Goal: Task Accomplishment & Management: Use online tool/utility

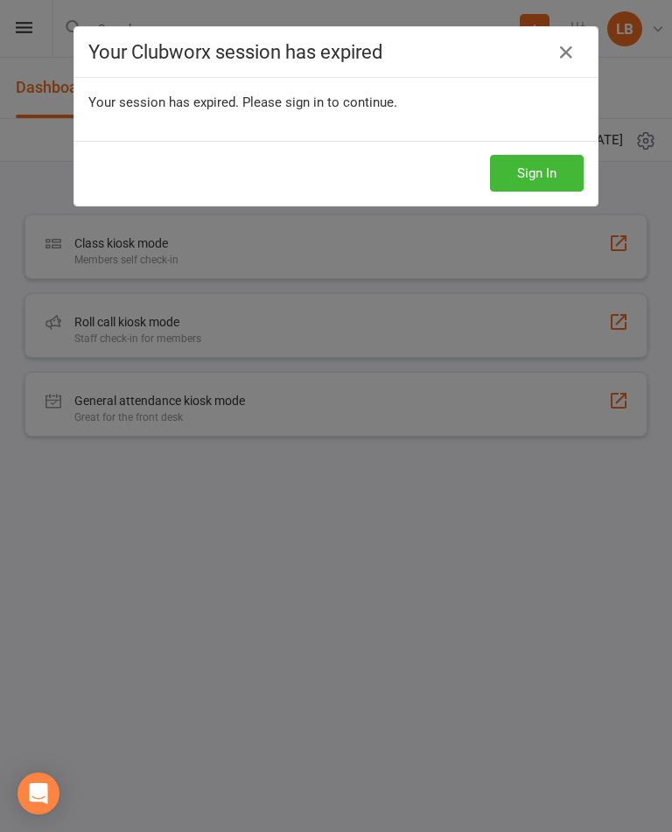
click at [576, 39] on link at bounding box center [566, 52] width 28 height 28
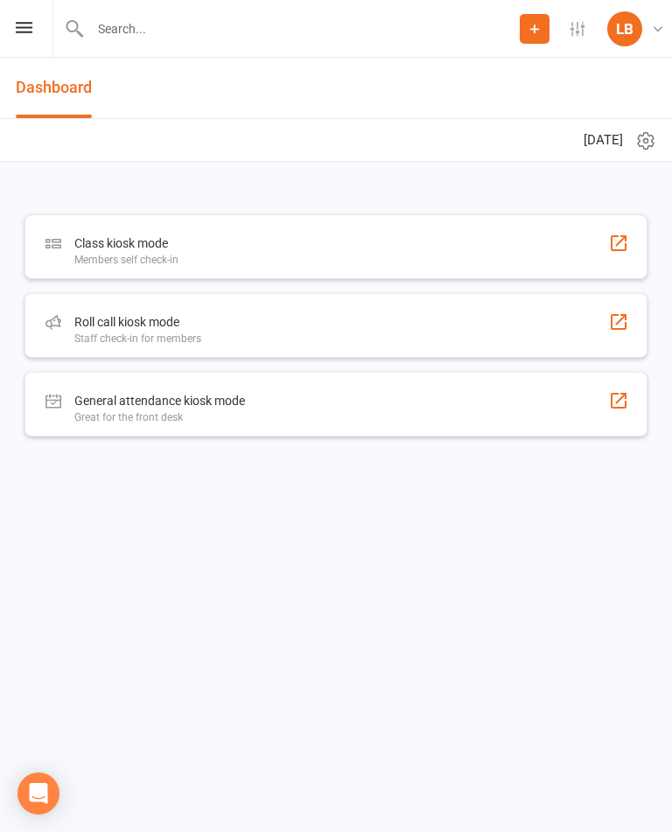
click at [20, 31] on icon at bounding box center [24, 27] width 17 height 11
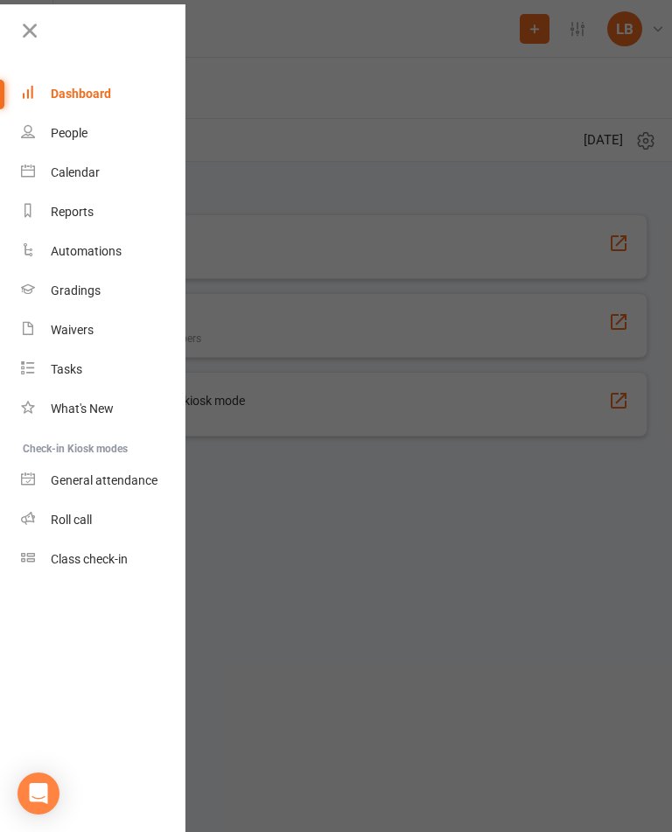
click at [38, 32] on icon at bounding box center [29, 30] width 24 height 24
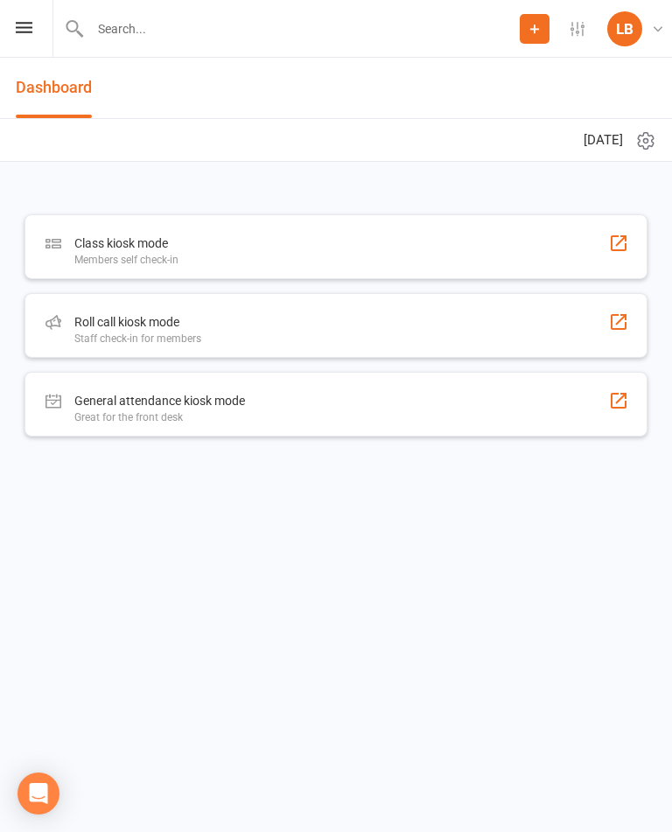
click at [40, 46] on div "Prospect Member Non-attending contact Class / event Appointment Grading event A…" at bounding box center [336, 29] width 672 height 58
click at [377, 336] on div "Roll call kiosk mode Staff check-in for members" at bounding box center [335, 325] width 623 height 65
click at [132, 341] on div "Staff check-in for members" at bounding box center [137, 338] width 127 height 12
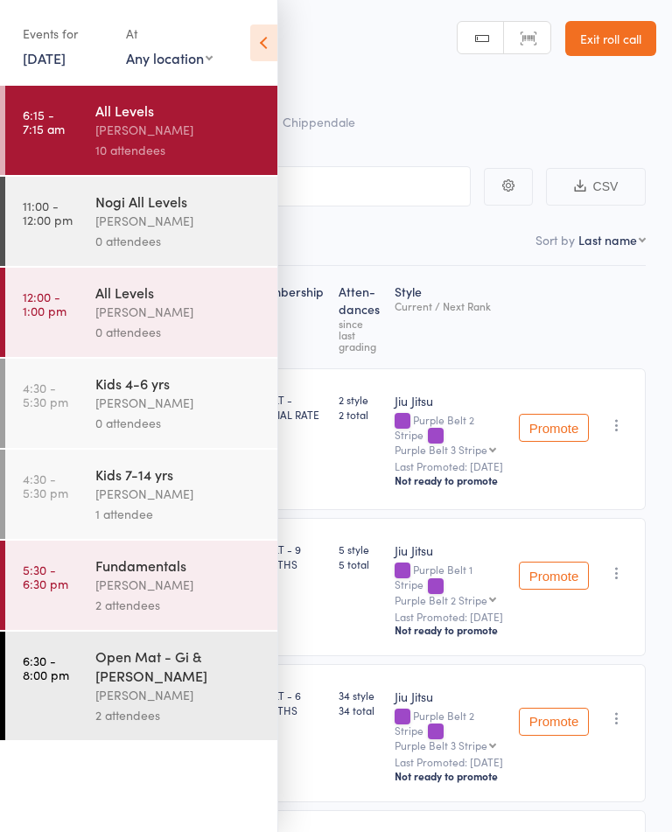
click at [261, 43] on icon at bounding box center [263, 42] width 27 height 37
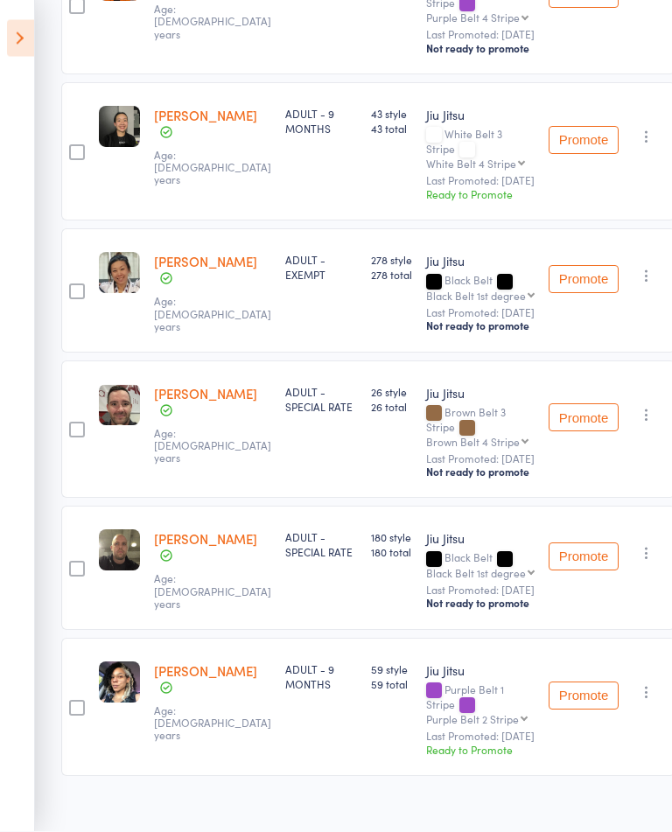
scroll to position [870, 0]
